Goal: Task Accomplishment & Management: Complete application form

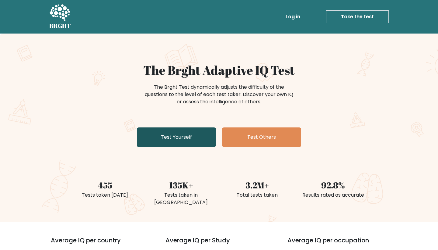
click at [169, 134] on link "Test Yourself" at bounding box center [176, 136] width 79 height 19
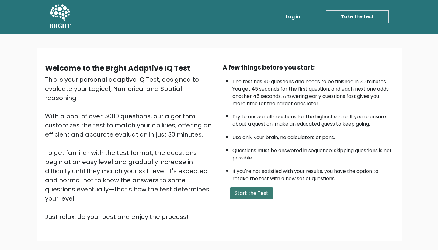
click at [249, 197] on button "Start the Test" at bounding box center [251, 193] width 43 height 12
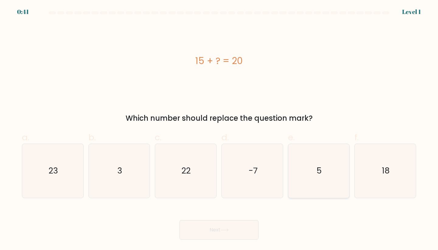
click at [310, 169] on icon "5" at bounding box center [319, 171] width 54 height 54
click at [219, 129] on input "e. 5" at bounding box center [219, 127] width 0 height 4
radio input "true"
click at [238, 223] on button "Next" at bounding box center [219, 229] width 79 height 19
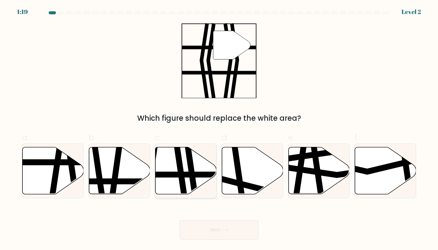
click at [190, 154] on icon at bounding box center [190, 196] width 9 height 123
click at [219, 129] on input "c." at bounding box center [219, 127] width 0 height 4
radio input "true"
click at [209, 226] on button "Next" at bounding box center [219, 229] width 79 height 19
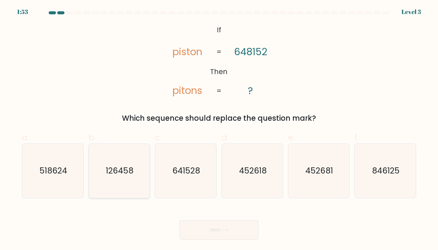
click at [130, 161] on icon "126458" at bounding box center [120, 171] width 54 height 54
click at [219, 129] on input "b. 126458" at bounding box center [219, 127] width 0 height 4
radio input "true"
click at [223, 222] on button "Next" at bounding box center [219, 229] width 79 height 19
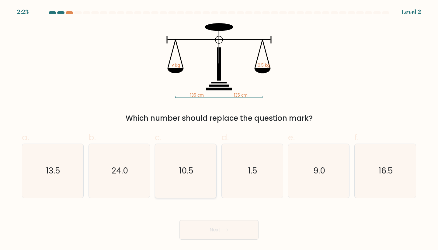
click at [198, 178] on icon "10.5" at bounding box center [186, 171] width 54 height 54
click at [219, 129] on input "c. 10.5" at bounding box center [219, 127] width 0 height 4
radio input "true"
click at [208, 223] on button "Next" at bounding box center [219, 229] width 79 height 19
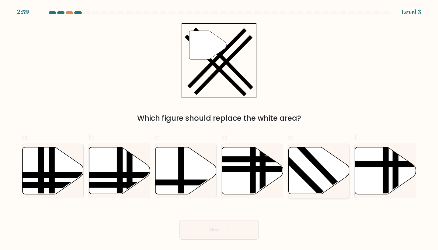
click at [309, 169] on icon at bounding box center [319, 170] width 61 height 47
click at [219, 129] on input "e." at bounding box center [219, 127] width 0 height 4
radio input "true"
click at [251, 230] on button "Next" at bounding box center [219, 229] width 79 height 19
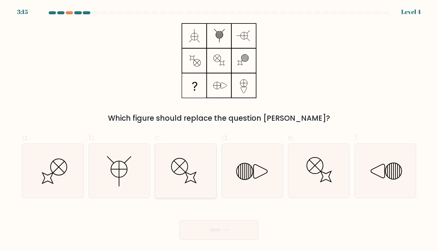
click at [173, 177] on icon at bounding box center [186, 171] width 54 height 54
click at [219, 129] on input "c." at bounding box center [219, 127] width 0 height 4
radio input "true"
click at [312, 174] on icon at bounding box center [319, 171] width 54 height 54
click at [219, 129] on input "e." at bounding box center [219, 127] width 0 height 4
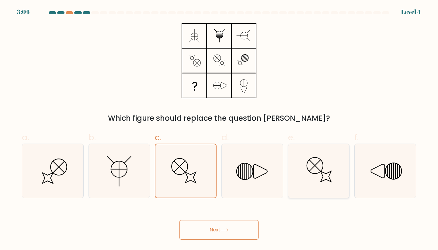
radio input "true"
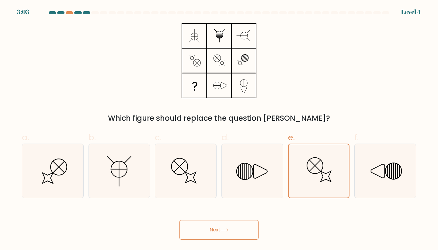
click at [234, 224] on button "Next" at bounding box center [219, 229] width 79 height 19
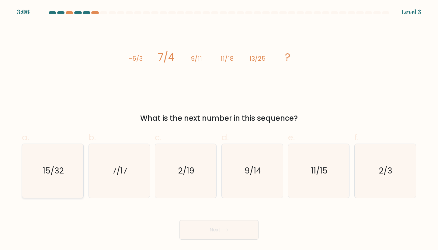
click at [54, 185] on icon "15/32" at bounding box center [53, 171] width 54 height 54
click at [219, 129] on input "a. 15/32" at bounding box center [219, 127] width 0 height 4
radio input "true"
click at [197, 226] on button "Next" at bounding box center [219, 229] width 79 height 19
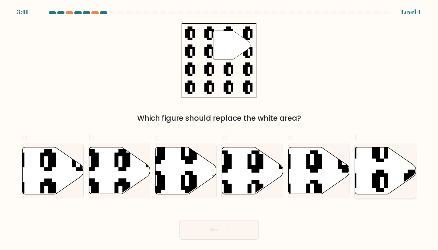
click at [391, 166] on icon at bounding box center [385, 170] width 61 height 47
click at [219, 129] on input "f." at bounding box center [219, 127] width 0 height 4
radio input "true"
click at [236, 224] on button "Next" at bounding box center [219, 229] width 79 height 19
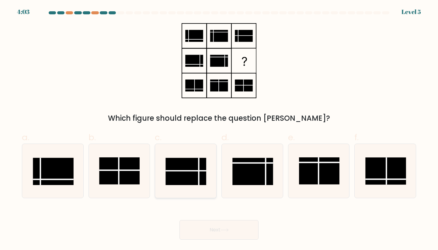
click at [191, 171] on rect at bounding box center [186, 171] width 40 height 27
click at [219, 129] on input "c." at bounding box center [219, 127] width 0 height 4
radio input "true"
click at [227, 226] on button "Next" at bounding box center [219, 229] width 79 height 19
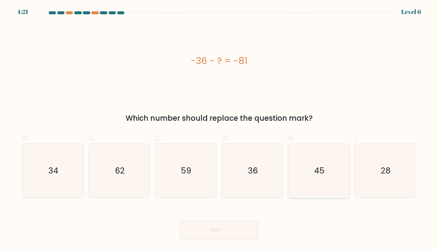
click at [306, 154] on icon "45" at bounding box center [319, 171] width 54 height 54
click at [219, 129] on input "e. 45" at bounding box center [219, 127] width 0 height 4
radio input "true"
click at [230, 234] on button "Next" at bounding box center [219, 229] width 79 height 19
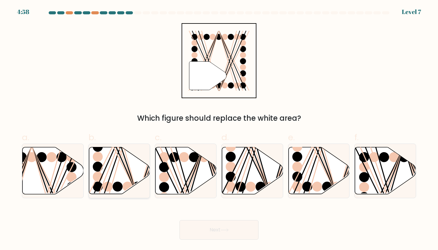
click at [113, 160] on line at bounding box center [118, 146] width 39 height 98
click at [219, 129] on input "b." at bounding box center [219, 127] width 0 height 4
radio input "true"
click at [242, 230] on button "Next" at bounding box center [219, 229] width 79 height 19
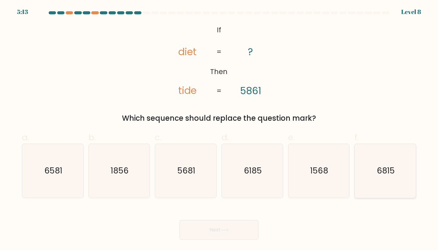
click at [389, 174] on text "6815" at bounding box center [386, 170] width 18 height 11
click at [219, 129] on input "f. 6815" at bounding box center [219, 127] width 0 height 4
radio input "true"
click at [197, 230] on button "Next" at bounding box center [219, 229] width 79 height 19
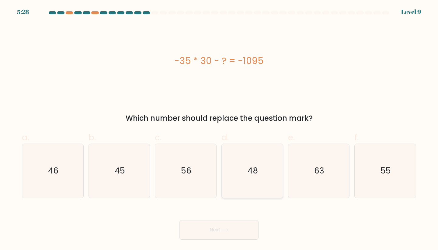
click at [268, 162] on icon "48" at bounding box center [253, 171] width 54 height 54
click at [219, 129] on input "d. 48" at bounding box center [219, 127] width 0 height 4
radio input "true"
click at [246, 239] on button "Next" at bounding box center [219, 229] width 79 height 19
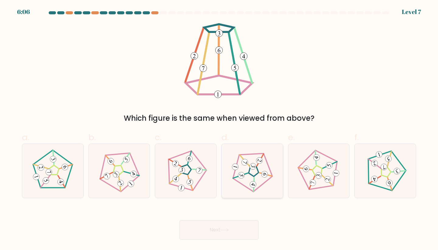
click at [257, 170] on icon at bounding box center [252, 170] width 43 height 43
click at [219, 129] on input "d." at bounding box center [219, 127] width 0 height 4
radio input "true"
click at [178, 175] on 642 at bounding box center [176, 178] width 12 height 15
click at [219, 129] on input "c." at bounding box center [219, 127] width 0 height 4
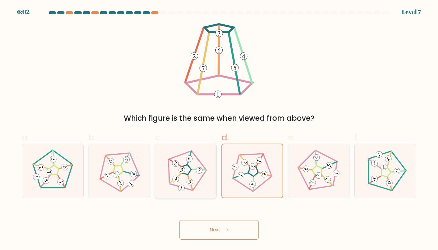
radio input "true"
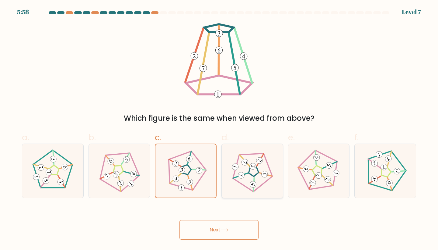
click at [240, 171] on icon at bounding box center [252, 170] width 43 height 43
click at [219, 129] on input "d." at bounding box center [219, 127] width 0 height 4
radio input "true"
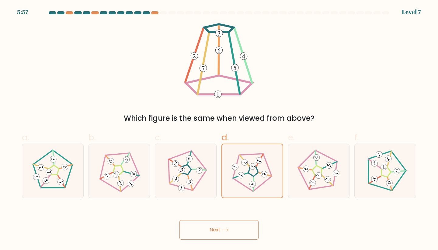
click at [229, 226] on button "Next" at bounding box center [219, 229] width 79 height 19
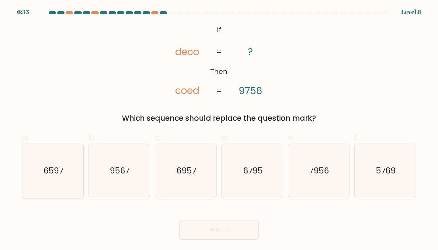
click at [51, 172] on text "6597" at bounding box center [54, 170] width 20 height 11
click at [219, 129] on input "a. 6597" at bounding box center [219, 127] width 0 height 4
radio input "true"
click at [200, 229] on button "Next" at bounding box center [219, 229] width 79 height 19
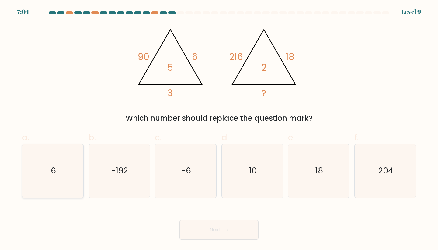
click at [61, 148] on icon "6" at bounding box center [53, 171] width 54 height 54
click at [219, 129] on input "a. 6" at bounding box center [219, 127] width 0 height 4
radio input "true"
click at [216, 229] on button "Next" at bounding box center [219, 229] width 79 height 19
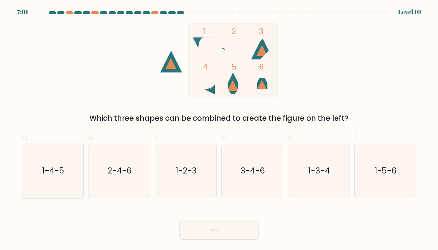
click at [68, 170] on icon "1-4-5" at bounding box center [53, 171] width 54 height 54
click at [219, 129] on input "a. 1-4-5" at bounding box center [219, 127] width 0 height 4
radio input "true"
click at [224, 230] on icon at bounding box center [224, 229] width 7 height 3
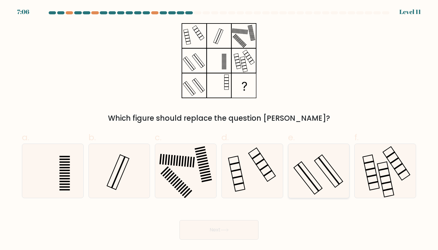
click at [316, 182] on icon at bounding box center [319, 171] width 54 height 54
click at [219, 129] on input "e." at bounding box center [219, 127] width 0 height 4
radio input "true"
click at [186, 180] on icon at bounding box center [186, 171] width 54 height 54
click at [219, 129] on input "c." at bounding box center [219, 127] width 0 height 4
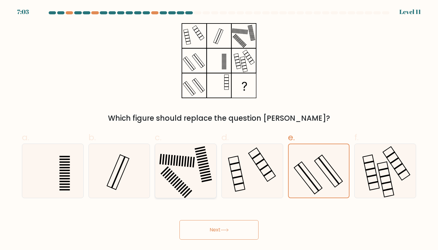
radio input "true"
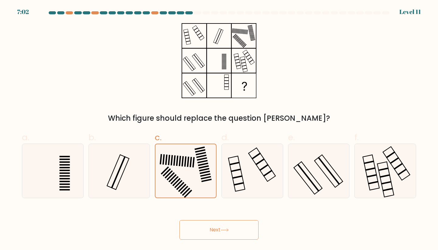
click at [234, 234] on button "Next" at bounding box center [219, 229] width 79 height 19
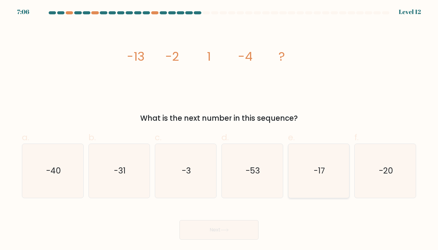
click at [317, 157] on icon "-17" at bounding box center [319, 171] width 54 height 54
click at [219, 129] on input "e. -17" at bounding box center [219, 127] width 0 height 4
radio input "true"
click at [241, 225] on button "Next" at bounding box center [219, 229] width 79 height 19
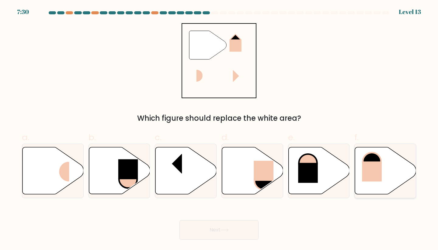
click at [378, 157] on icon at bounding box center [372, 162] width 18 height 18
click at [219, 129] on input "f." at bounding box center [219, 127] width 0 height 4
radio input "true"
click at [240, 223] on button "Next" at bounding box center [219, 229] width 79 height 19
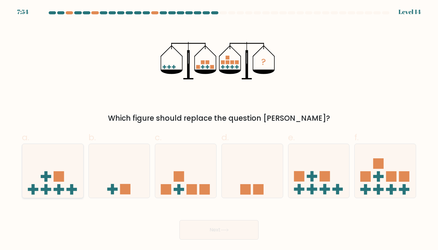
click at [51, 162] on icon at bounding box center [52, 170] width 61 height 51
click at [219, 129] on input "a." at bounding box center [219, 127] width 0 height 4
radio input "true"
click at [215, 225] on button "Next" at bounding box center [219, 229] width 79 height 19
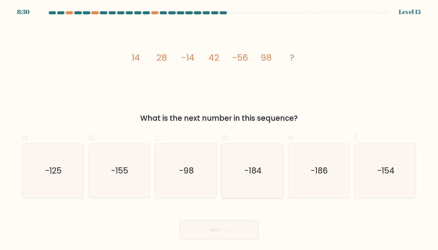
click at [268, 176] on icon "-184" at bounding box center [253, 171] width 54 height 54
click at [219, 129] on input "d. -184" at bounding box center [219, 127] width 0 height 4
radio input "true"
click at [232, 224] on button "Next" at bounding box center [219, 229] width 79 height 19
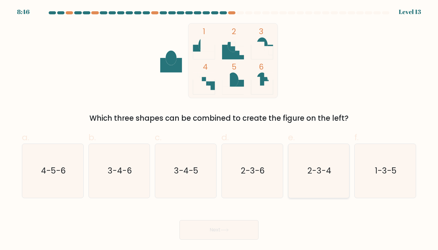
click at [330, 156] on icon "2-3-4" at bounding box center [319, 171] width 54 height 54
click at [219, 129] on input "e. 2-3-4" at bounding box center [219, 127] width 0 height 4
radio input "true"
click at [241, 230] on button "Next" at bounding box center [219, 229] width 79 height 19
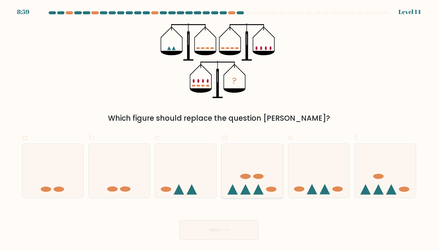
click at [258, 180] on icon at bounding box center [252, 170] width 61 height 51
click at [219, 129] on input "d." at bounding box center [219, 127] width 0 height 4
radio input "true"
click at [235, 234] on button "Next" at bounding box center [219, 229] width 79 height 19
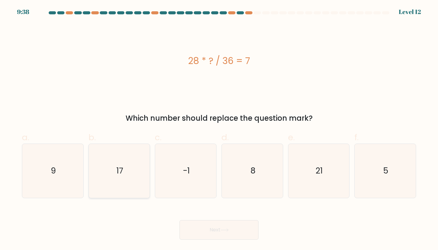
click at [131, 154] on icon "17" at bounding box center [120, 171] width 54 height 54
click at [219, 129] on input "b. 17" at bounding box center [219, 127] width 0 height 4
radio input "true"
click at [251, 171] on text "8" at bounding box center [253, 170] width 5 height 11
click at [219, 129] on input "d. 8" at bounding box center [219, 127] width 0 height 4
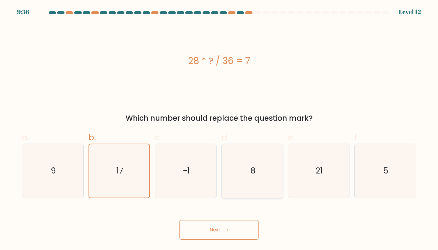
radio input "true"
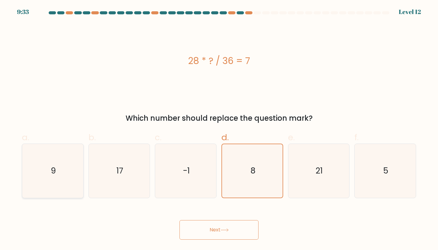
click at [53, 170] on text "9" at bounding box center [53, 170] width 5 height 11
click at [219, 129] on input "a. 9" at bounding box center [219, 127] width 0 height 4
radio input "true"
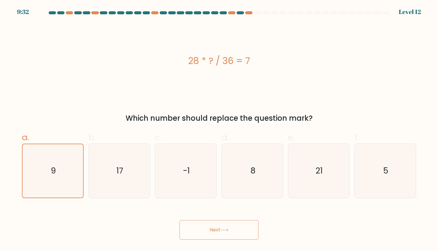
click at [198, 236] on button "Next" at bounding box center [219, 229] width 79 height 19
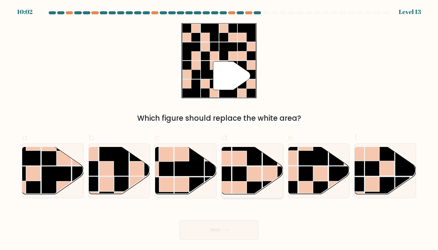
click at [276, 176] on rect at bounding box center [270, 173] width 15 height 15
click at [219, 129] on input "d." at bounding box center [219, 127] width 0 height 4
radio input "true"
click at [247, 235] on button "Next" at bounding box center [219, 229] width 79 height 19
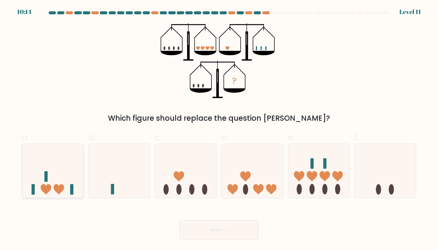
click at [72, 183] on icon at bounding box center [52, 170] width 61 height 51
click at [219, 129] on input "a." at bounding box center [219, 127] width 0 height 4
radio input "true"
click at [234, 232] on button "Next" at bounding box center [219, 229] width 79 height 19
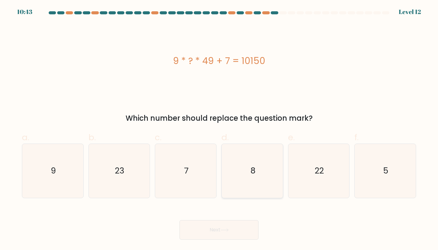
click at [271, 161] on icon "8" at bounding box center [253, 171] width 54 height 54
click at [219, 129] on input "d. 8" at bounding box center [219, 127] width 0 height 4
radio input "true"
click at [238, 224] on button "Next" at bounding box center [219, 229] width 79 height 19
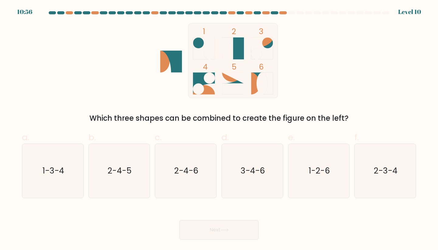
click at [261, 92] on ellipse at bounding box center [262, 83] width 11 height 22
click at [187, 173] on text "2-4-6" at bounding box center [186, 170] width 24 height 11
click at [219, 129] on input "c. 2-4-6" at bounding box center [219, 127] width 0 height 4
radio input "true"
click at [210, 220] on button "Next" at bounding box center [219, 229] width 79 height 19
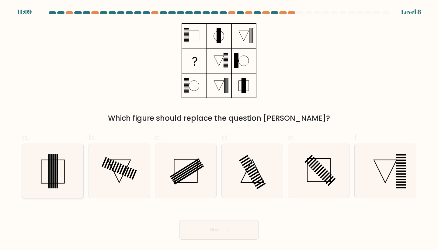
click at [62, 157] on icon at bounding box center [53, 171] width 54 height 54
click at [219, 129] on input "a." at bounding box center [219, 127] width 0 height 4
radio input "true"
click at [206, 225] on button "Next" at bounding box center [219, 229] width 79 height 19
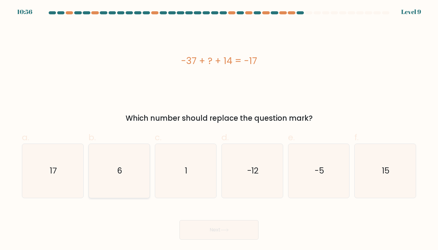
click at [109, 189] on icon "6" at bounding box center [120, 171] width 54 height 54
click at [219, 129] on input "b. 6" at bounding box center [219, 127] width 0 height 4
radio input "true"
click at [218, 226] on button "Next" at bounding box center [219, 229] width 79 height 19
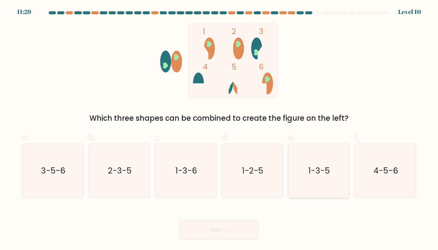
click at [312, 167] on text "1-3-5" at bounding box center [320, 170] width 22 height 11
click at [219, 129] on input "e. 1-3-5" at bounding box center [219, 127] width 0 height 4
radio input "true"
click at [238, 224] on button "Next" at bounding box center [219, 229] width 79 height 19
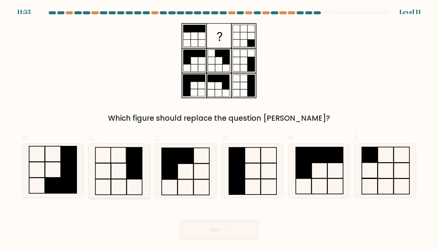
click at [139, 165] on rect at bounding box center [135, 171] width 16 height 16
click at [219, 129] on input "b." at bounding box center [219, 127] width 0 height 4
radio input "true"
click at [250, 237] on button "Next" at bounding box center [219, 229] width 79 height 19
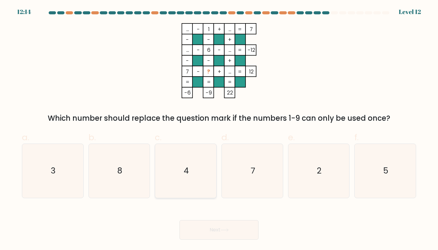
click at [181, 161] on icon "4" at bounding box center [186, 171] width 54 height 54
click at [219, 129] on input "c. 4" at bounding box center [219, 127] width 0 height 4
radio input "true"
click at [218, 226] on button "Next" at bounding box center [219, 229] width 79 height 19
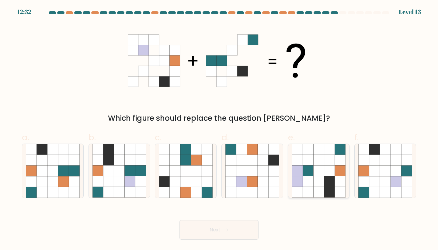
click at [332, 152] on icon at bounding box center [329, 149] width 11 height 11
click at [219, 129] on input "e." at bounding box center [219, 127] width 0 height 4
radio input "true"
click at [409, 181] on icon at bounding box center [407, 181] width 11 height 11
click at [219, 129] on input "f." at bounding box center [219, 127] width 0 height 4
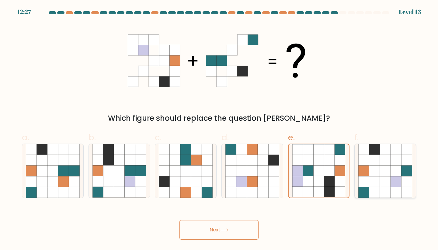
radio input "true"
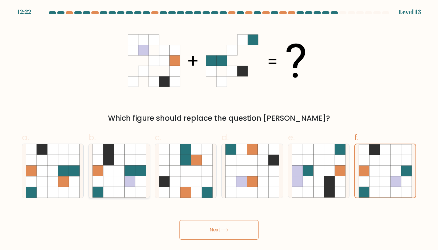
click at [131, 162] on icon at bounding box center [130, 160] width 11 height 11
click at [219, 129] on input "b." at bounding box center [219, 127] width 0 height 4
radio input "true"
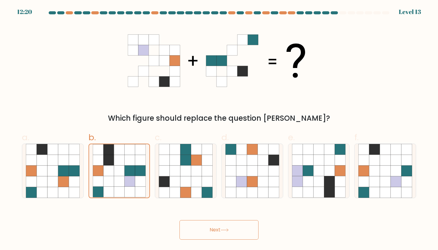
click at [210, 232] on button "Next" at bounding box center [219, 229] width 79 height 19
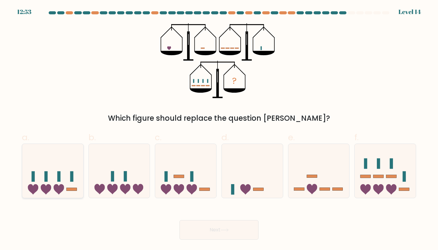
click at [70, 170] on icon at bounding box center [52, 170] width 61 height 51
click at [219, 129] on input "a." at bounding box center [219, 127] width 0 height 4
radio input "true"
click at [238, 232] on button "Next" at bounding box center [219, 229] width 79 height 19
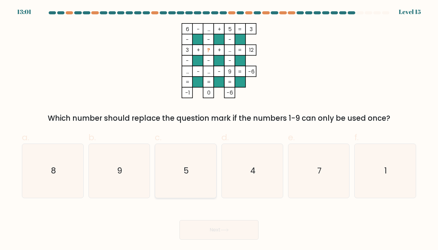
click at [198, 172] on icon "5" at bounding box center [186, 171] width 54 height 54
click at [219, 129] on input "c. 5" at bounding box center [219, 127] width 0 height 4
radio input "true"
click at [207, 226] on button "Next" at bounding box center [219, 229] width 79 height 19
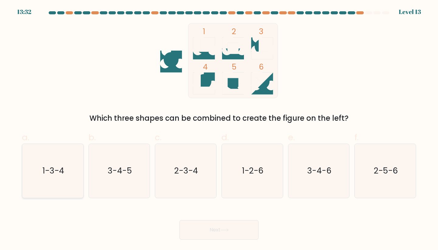
click at [53, 172] on text "1-3-4" at bounding box center [54, 170] width 22 height 11
click at [219, 129] on input "a. 1-3-4" at bounding box center [219, 127] width 0 height 4
radio input "true"
click at [203, 229] on button "Next" at bounding box center [219, 229] width 79 height 19
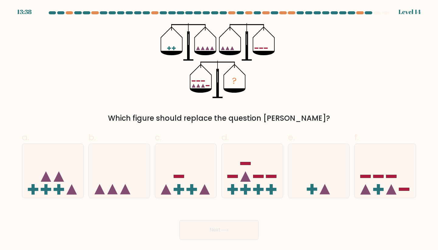
click at [85, 162] on div "a." at bounding box center [52, 164] width 67 height 67
click at [65, 162] on icon at bounding box center [52, 170] width 61 height 51
click at [219, 129] on input "a." at bounding box center [219, 127] width 0 height 4
radio input "true"
click at [206, 236] on button "Next" at bounding box center [219, 229] width 79 height 19
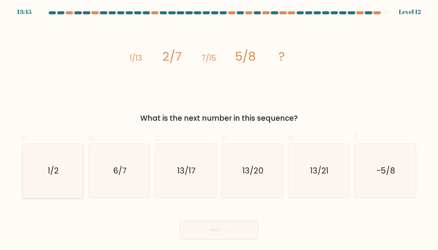
click at [57, 193] on icon "1/2" at bounding box center [53, 171] width 54 height 54
click at [219, 129] on input "a. 1/2" at bounding box center [219, 127] width 0 height 4
radio input "true"
click at [225, 237] on button "Next" at bounding box center [219, 229] width 79 height 19
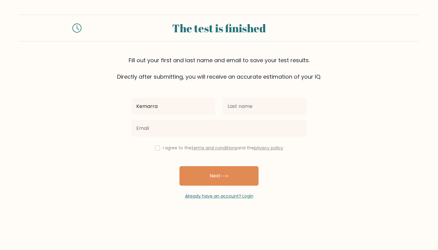
type input "Kemarra"
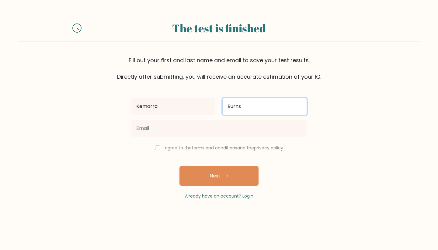
type input "Burns"
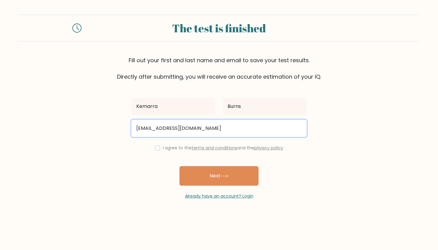
type input "kburns25@unity.edu"
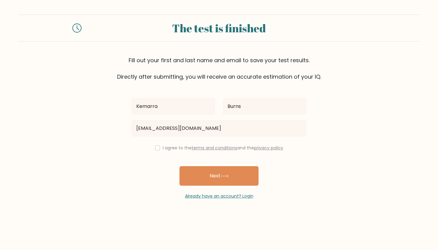
click at [159, 149] on div "I agree to the terms and conditions and the privacy policy" at bounding box center [219, 147] width 183 height 7
click at [156, 148] on input "checkbox" at bounding box center [157, 147] width 5 height 5
checkbox input "true"
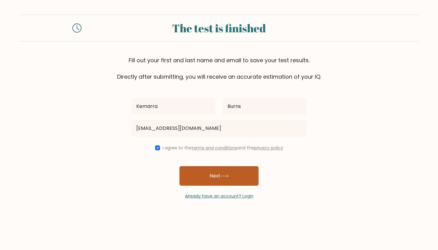
click at [218, 179] on button "Next" at bounding box center [219, 175] width 79 height 19
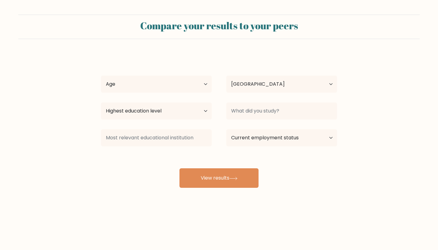
select select "US"
select select "18_24"
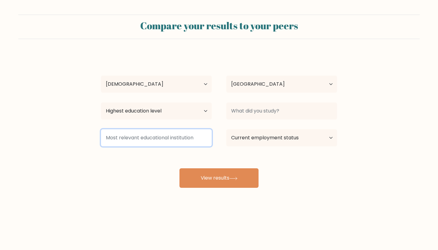
click at [192, 144] on input at bounding box center [156, 137] width 111 height 17
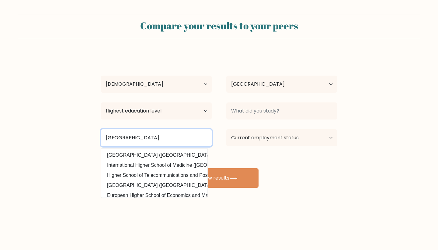
type input "[GEOGRAPHIC_DATA]"
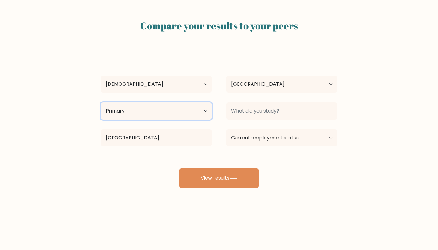
select select "lower_secondary"
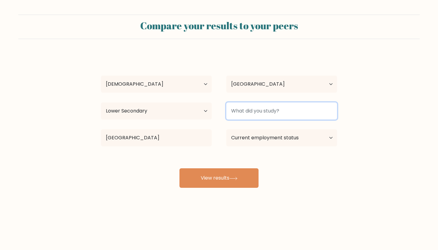
click at [272, 114] on input at bounding box center [281, 110] width 111 height 17
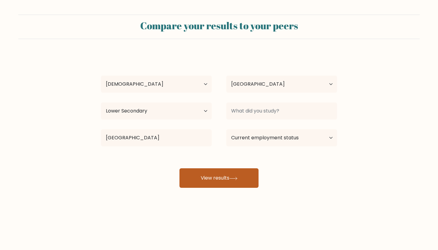
click at [246, 172] on button "View results" at bounding box center [219, 177] width 79 height 19
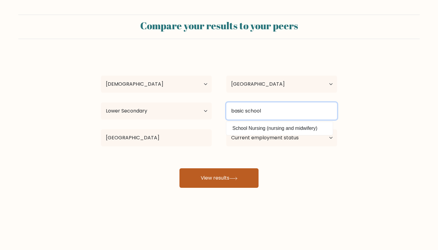
type input "basic school"
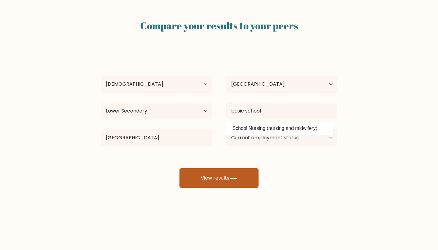
click at [201, 180] on button "View results" at bounding box center [219, 177] width 79 height 19
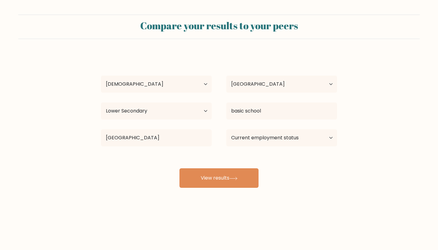
click at [259, 147] on div "Current employment status Employed Student Retired Other / prefer not to answer" at bounding box center [281, 138] width 125 height 22
select select "employed"
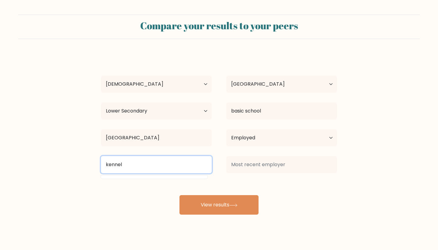
type input "kennel"
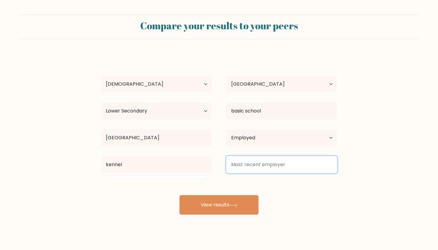
click at [275, 163] on input at bounding box center [281, 164] width 111 height 17
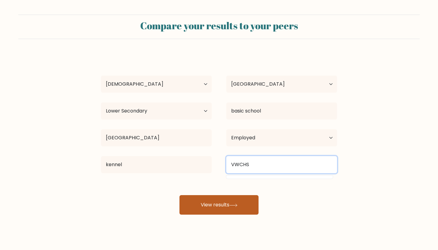
type input "VWCHS"
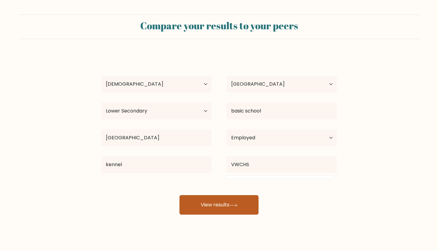
click at [221, 200] on button "View results" at bounding box center [219, 204] width 79 height 19
